Goal: Navigation & Orientation: Find specific page/section

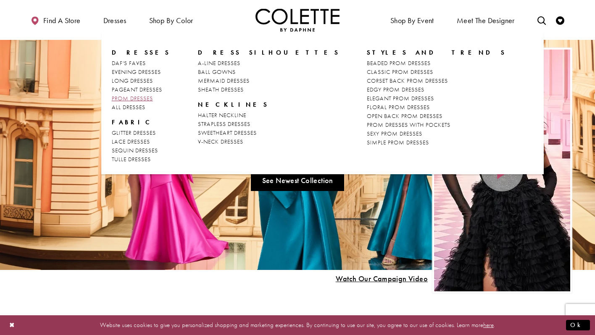
click at [138, 97] on span "PROM DRESSES" at bounding box center [132, 99] width 41 height 8
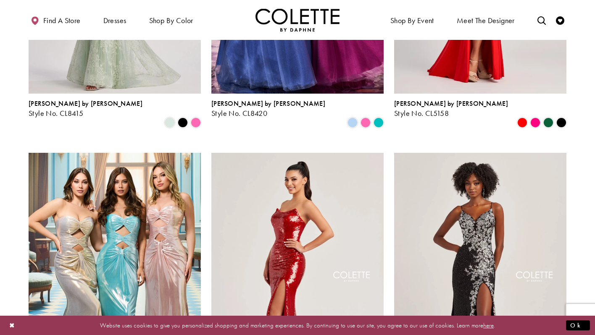
scroll to position [1429, 0]
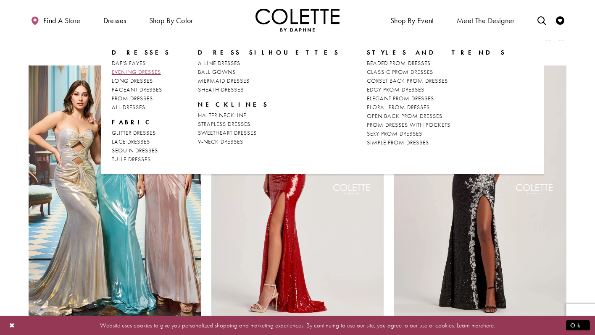
click at [146, 76] on link "EVENING DRESSES" at bounding box center [141, 72] width 59 height 9
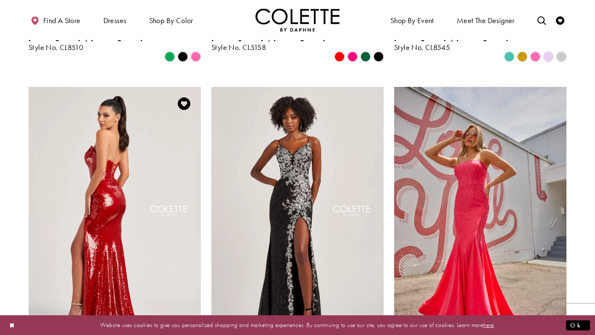
scroll to position [501, 0]
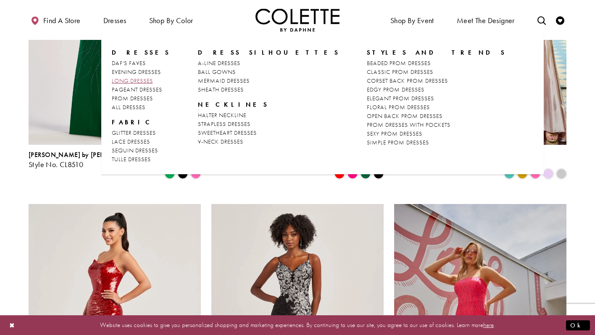
click at [142, 81] on span "LONG DRESSES" at bounding box center [132, 81] width 41 height 8
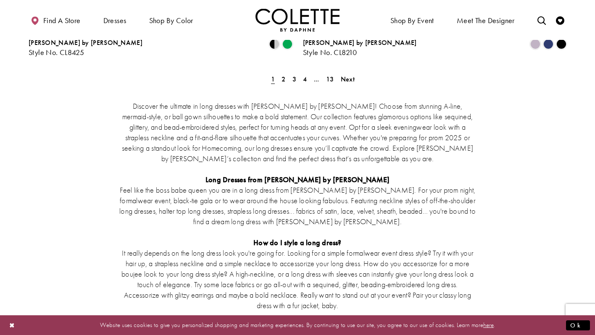
scroll to position [1685, 0]
